Goal: Task Accomplishment & Management: Manage account settings

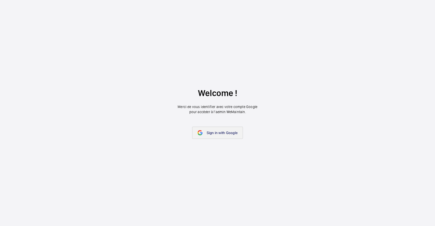
click at [211, 138] on link "Sign in with Google" at bounding box center [217, 133] width 51 height 12
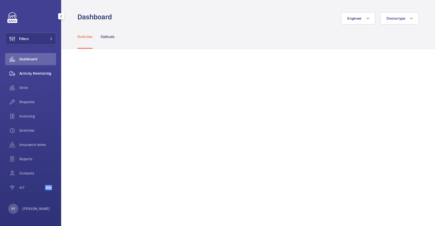
click at [48, 72] on span "Activity Monitoring" at bounding box center [37, 73] width 37 height 5
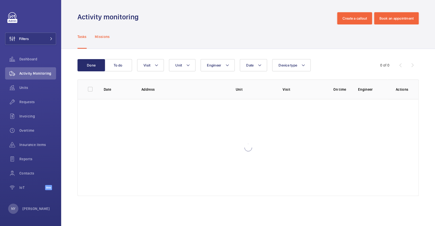
click at [104, 38] on p "Missions" at bounding box center [102, 36] width 15 height 5
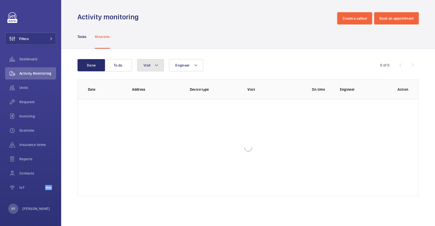
click at [160, 66] on button "Visit" at bounding box center [150, 65] width 27 height 12
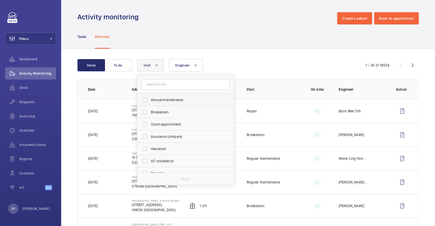
click at [164, 99] on span "Annual maintenance" at bounding box center [186, 99] width 70 height 5
click at [150, 99] on input "Annual maintenance" at bounding box center [145, 100] width 10 height 10
checkbox input "true"
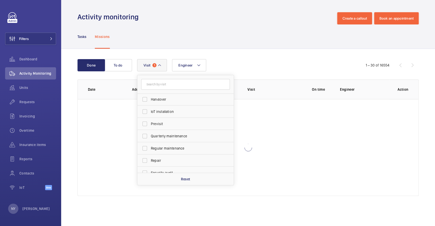
scroll to position [80, 0]
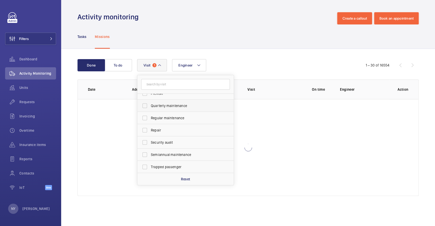
click at [167, 109] on label "Quarterly maintenance" at bounding box center [181, 106] width 89 height 12
click at [150, 109] on input "Quarterly maintenance" at bounding box center [145, 106] width 10 height 10
checkbox input "true"
click at [167, 121] on label "Regular maintenance" at bounding box center [181, 118] width 89 height 12
click at [150, 121] on input "Regular maintenance" at bounding box center [145, 118] width 10 height 10
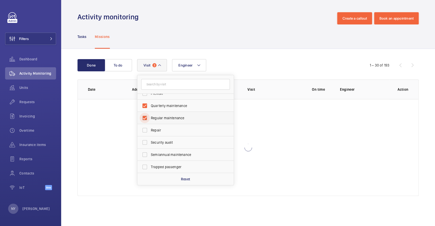
checkbox input "true"
click at [167, 154] on span "Semiannual maintenance" at bounding box center [186, 154] width 70 height 5
click at [150, 154] on input "Semiannual maintenance" at bounding box center [145, 155] width 10 height 10
checkbox input "true"
click at [277, 50] on div "Done To do Engineer Visit 4 Annual maintenance Breakdown Client appointment Ins…" at bounding box center [248, 128] width 374 height 159
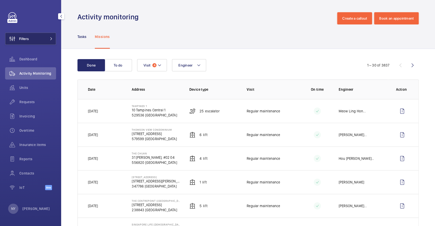
click at [27, 35] on span "Filters" at bounding box center [16, 39] width 23 height 12
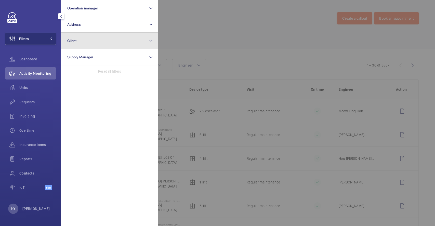
click at [88, 36] on button "Client" at bounding box center [109, 41] width 97 height 16
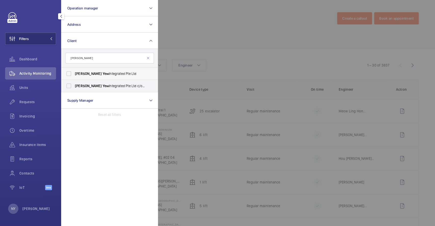
type input "[PERSON_NAME]"
click at [103, 72] on span "Yew" at bounding box center [106, 74] width 6 height 4
click at [74, 72] on input "[PERSON_NAME] Yew Integrated Pte Ltd" at bounding box center [69, 74] width 10 height 10
checkbox input "true"
click at [176, 38] on div at bounding box center [375, 113] width 435 height 226
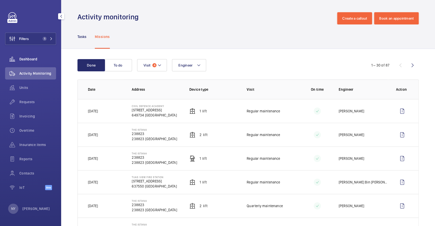
click at [20, 57] on span "Dashboard" at bounding box center [37, 59] width 37 height 5
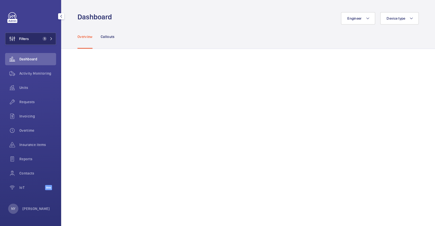
click at [39, 34] on button "Filters 1" at bounding box center [30, 39] width 51 height 12
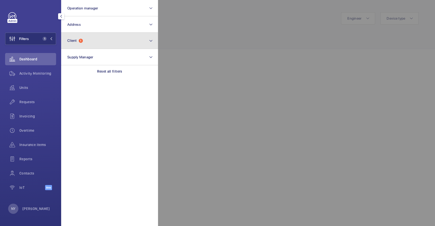
click at [79, 40] on span "Client 1" at bounding box center [75, 40] width 16 height 4
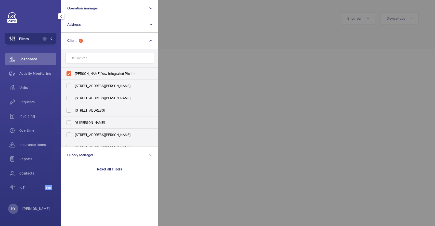
click at [106, 59] on input "text" at bounding box center [109, 58] width 89 height 11
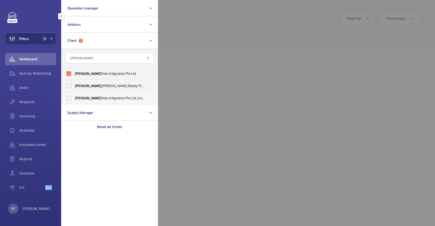
type input "[PERSON_NAME]"
click at [93, 99] on span "[PERSON_NAME] Yew Integrated Pte Ltd c/o NLB" at bounding box center [110, 98] width 70 height 5
click at [74, 99] on input "[PERSON_NAME] Yew Integrated Pte Ltd c/o NLB" at bounding box center [69, 98] width 10 height 10
checkbox input "true"
click at [227, 54] on div at bounding box center [375, 113] width 435 height 226
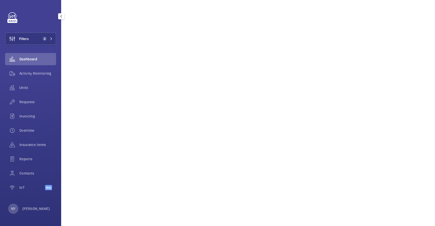
scroll to position [34, 0]
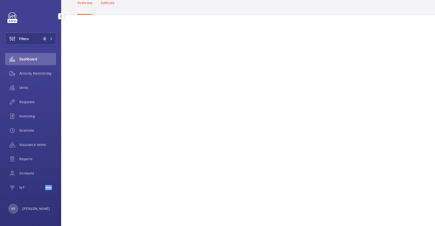
click at [111, 6] on div "Callouts" at bounding box center [108, 3] width 14 height 24
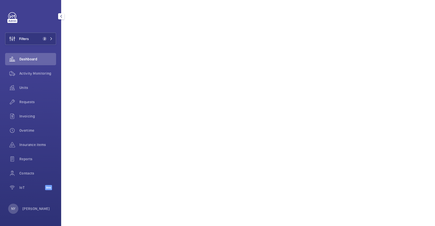
scroll to position [321, 0]
click at [29, 206] on p "[PERSON_NAME]" at bounding box center [36, 208] width 28 height 5
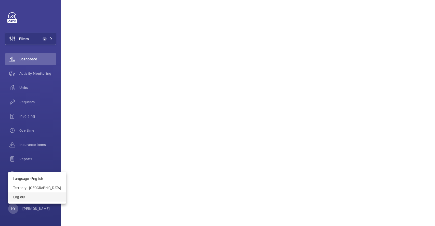
click at [36, 198] on p "Log out" at bounding box center [37, 197] width 48 height 5
